Goal: Task Accomplishment & Management: Use online tool/utility

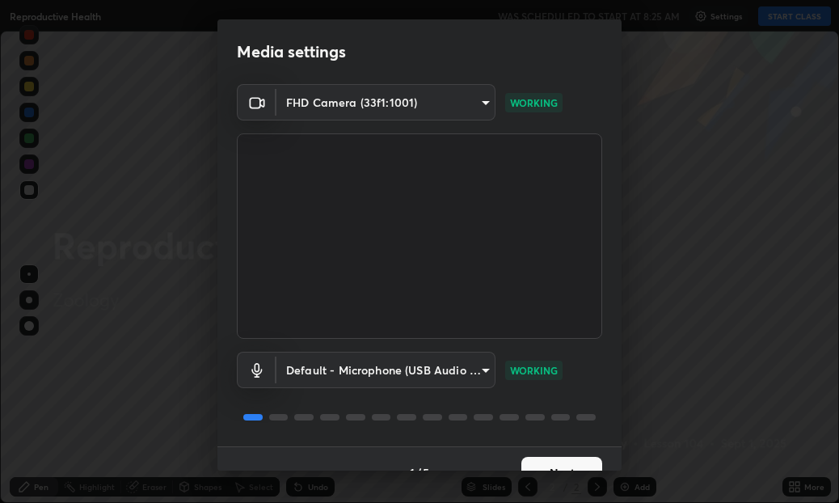
scroll to position [27, 0]
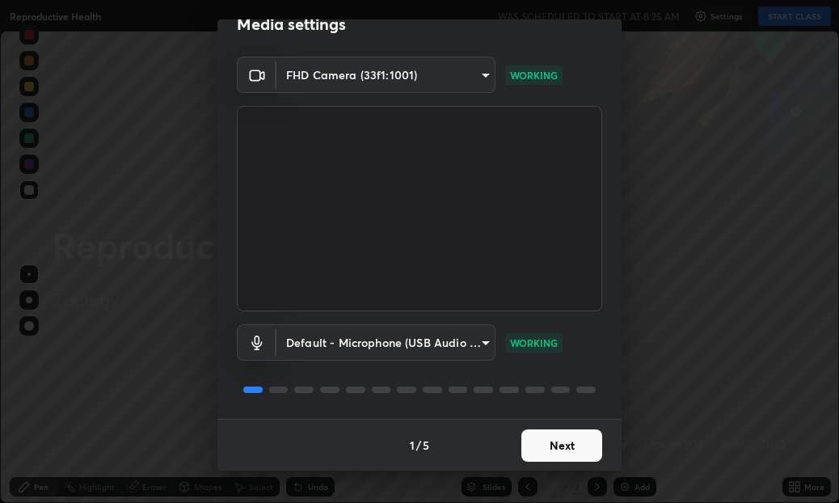
click at [582, 433] on button "Next" at bounding box center [561, 445] width 81 height 32
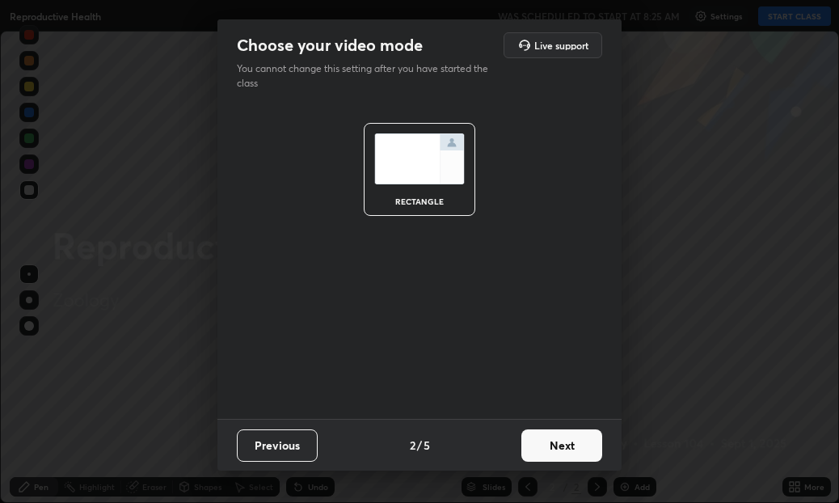
click at [584, 435] on button "Next" at bounding box center [561, 445] width 81 height 32
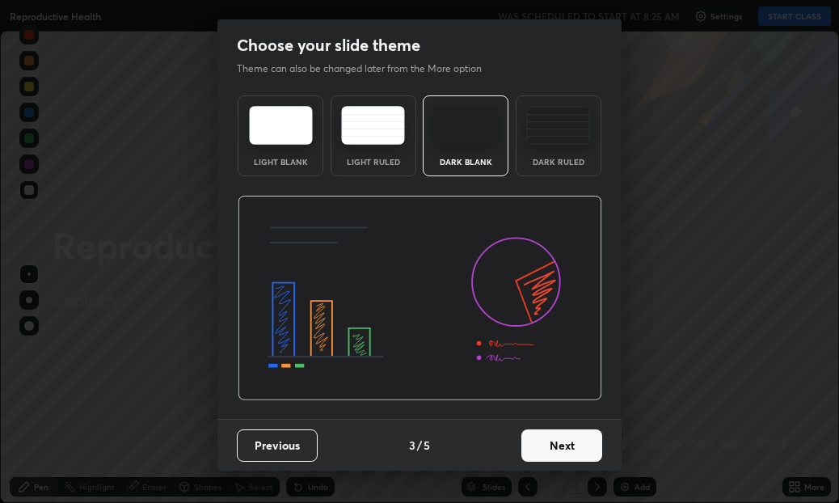
click at [588, 437] on button "Next" at bounding box center [561, 445] width 81 height 32
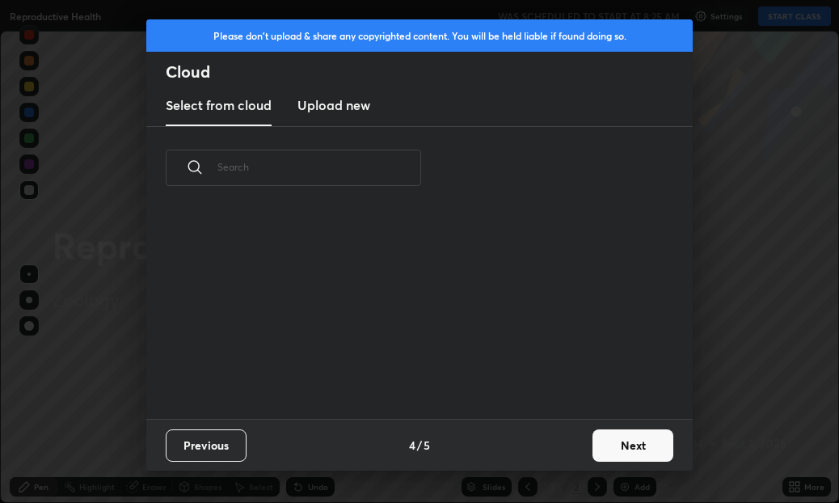
scroll to position [209, 519]
click at [639, 432] on button "Next" at bounding box center [632, 445] width 81 height 32
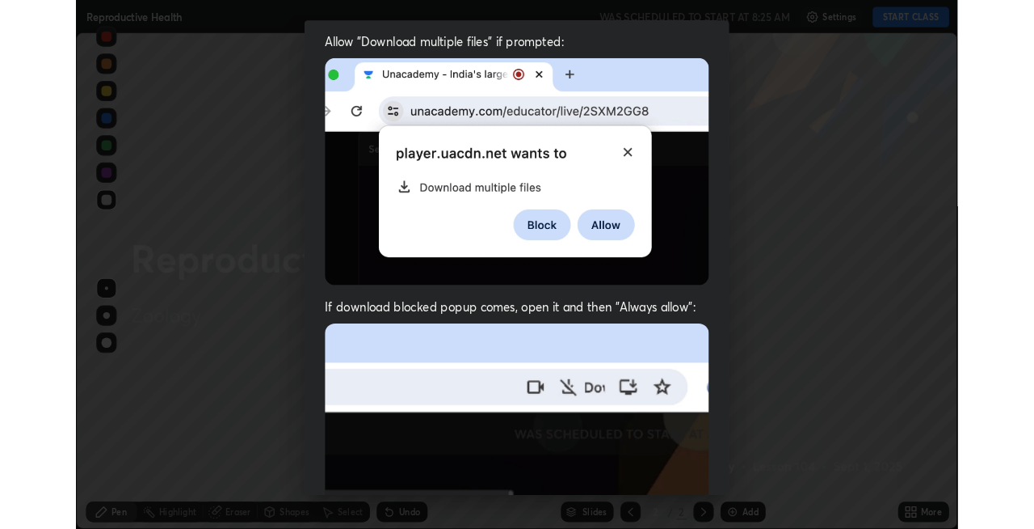
scroll to position [357, 0]
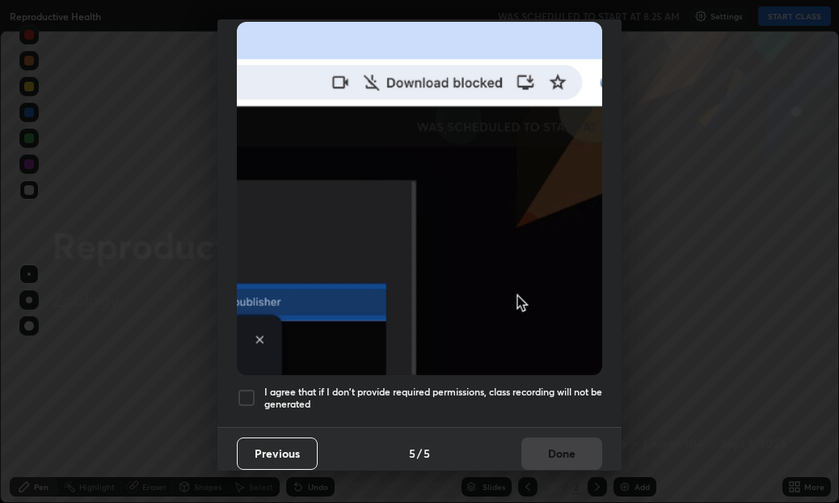
click at [246, 388] on div at bounding box center [246, 397] width 19 height 19
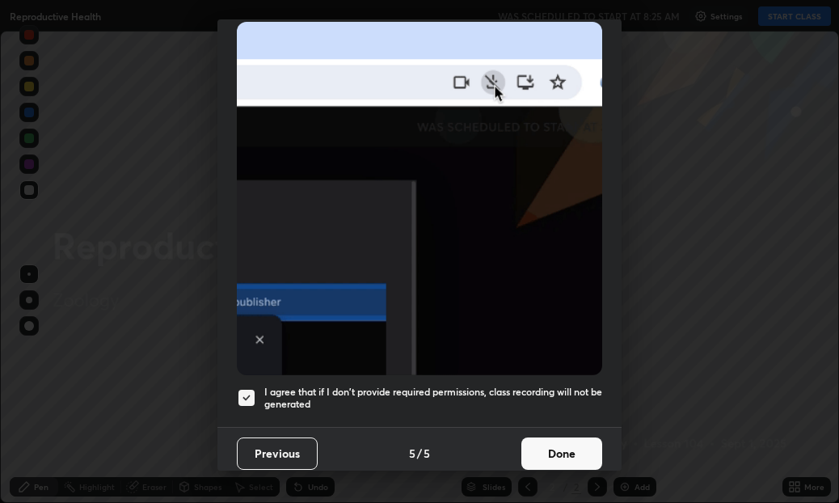
click at [550, 437] on button "Done" at bounding box center [561, 453] width 81 height 32
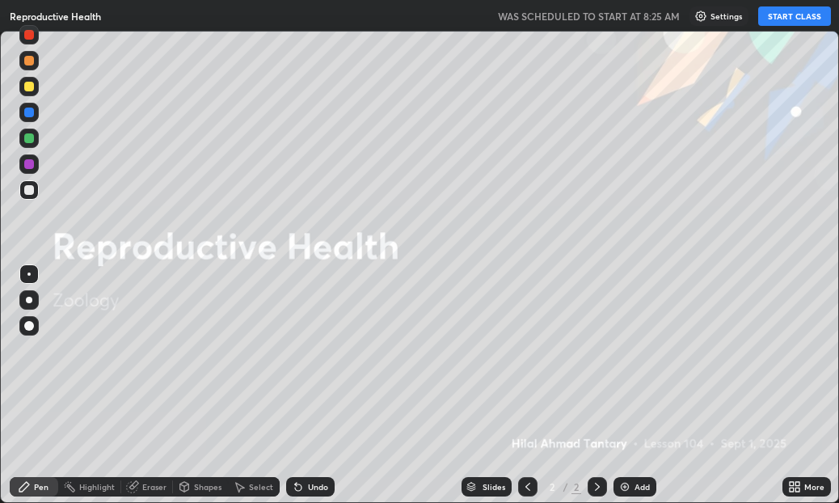
click at [784, 14] on button "START CLASS" at bounding box center [794, 15] width 73 height 19
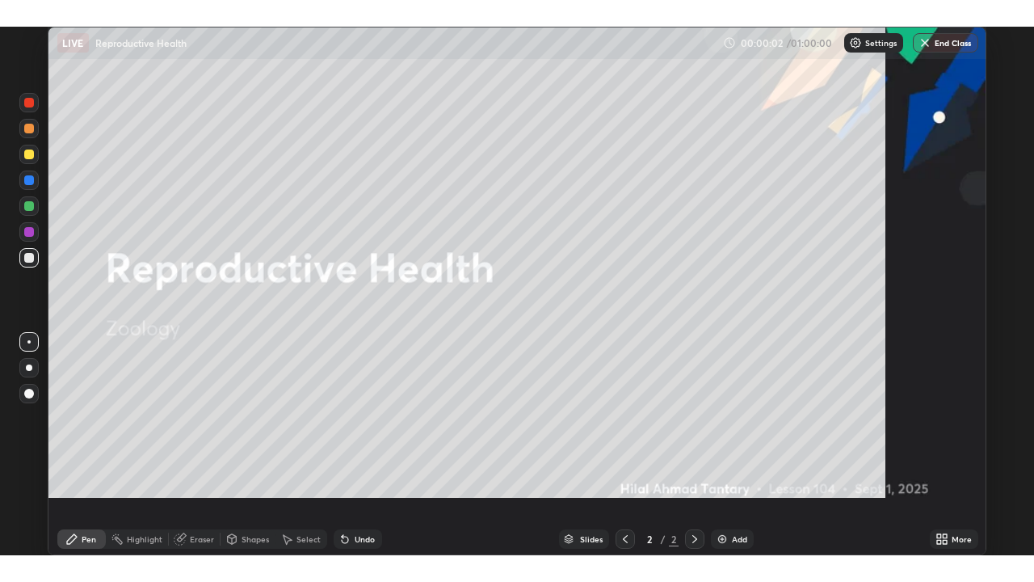
scroll to position [529, 1034]
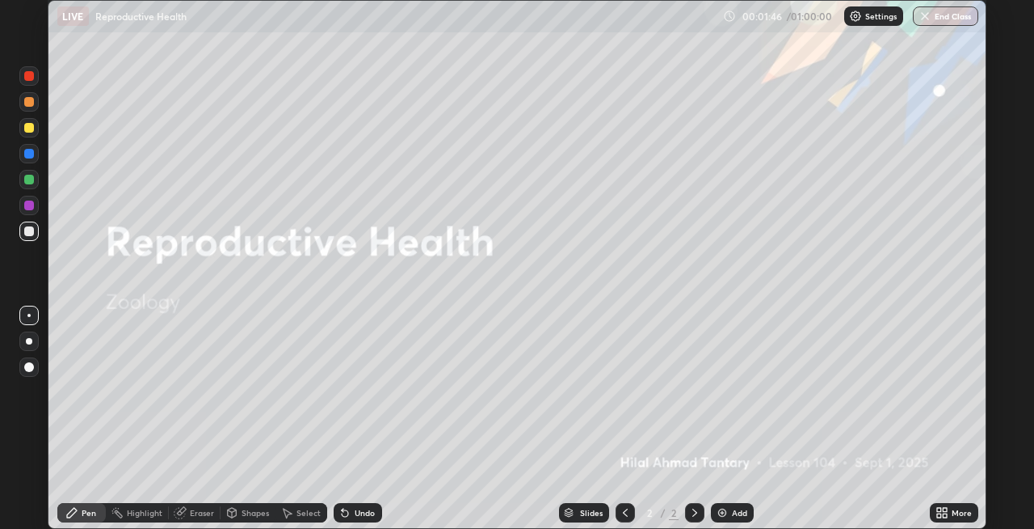
click at [31, 343] on div at bounding box center [28, 340] width 19 height 19
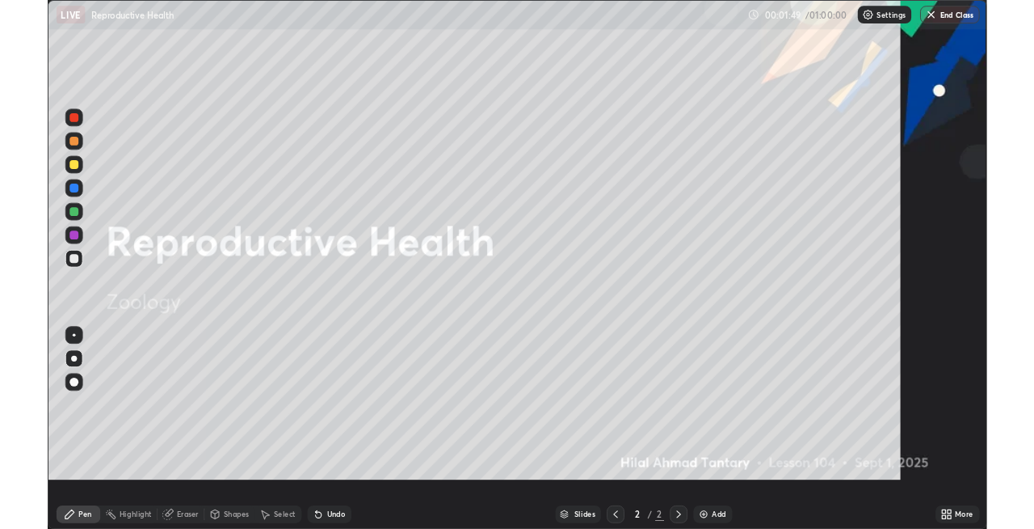
scroll to position [582, 1034]
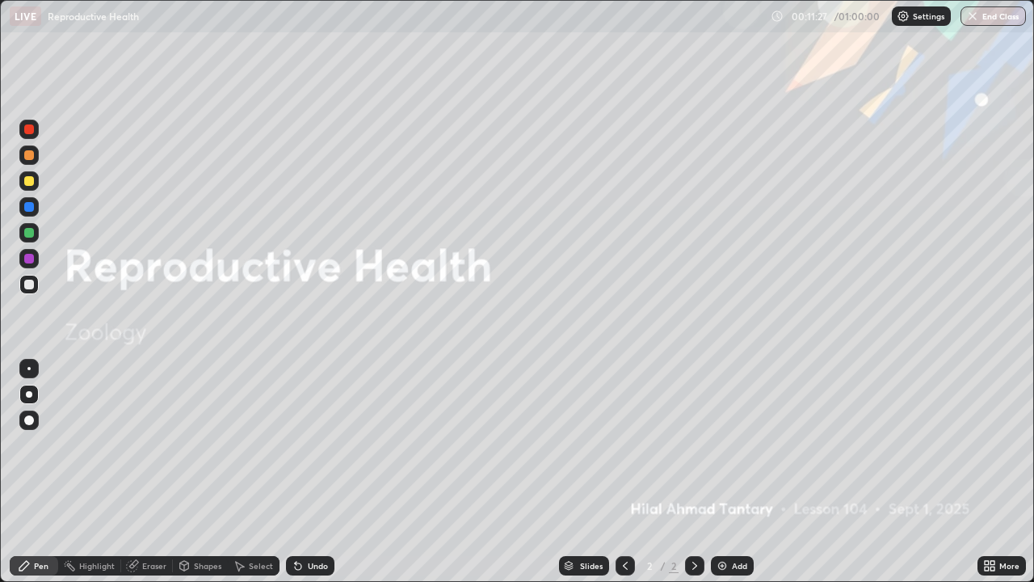
click at [838, 502] on icon at bounding box center [990, 565] width 13 height 13
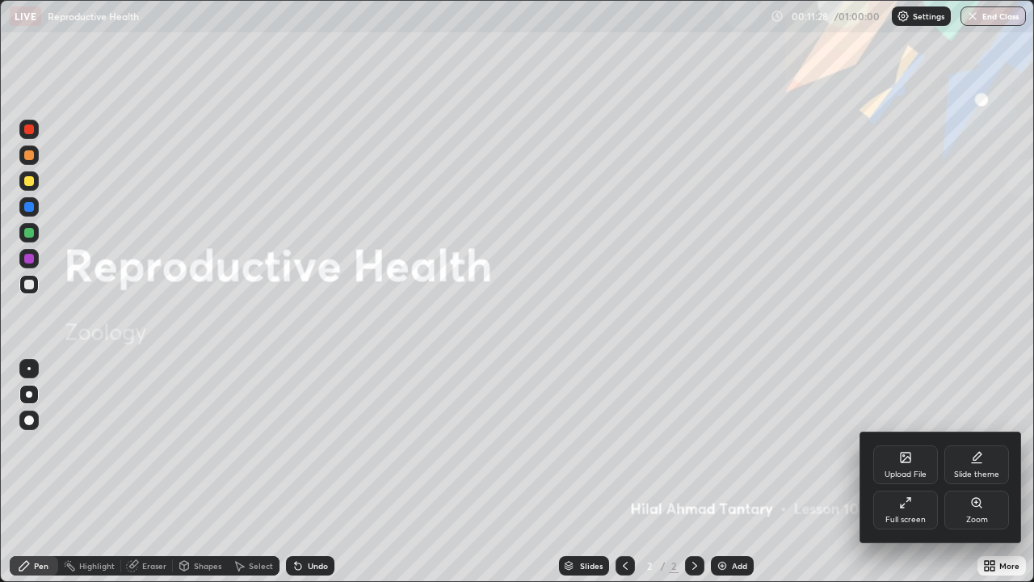
click at [838, 502] on div "Full screen" at bounding box center [906, 510] width 65 height 39
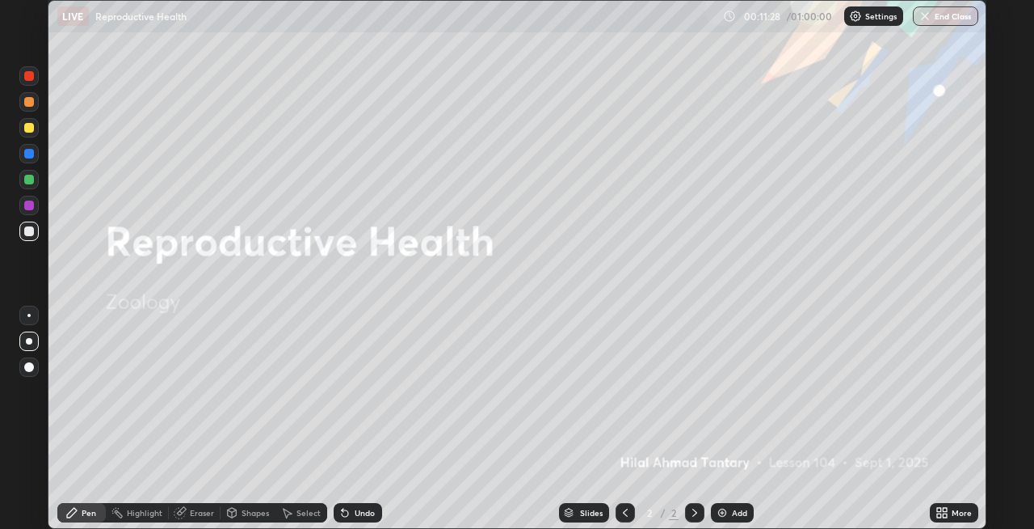
scroll to position [80290, 79784]
